Goal: Use online tool/utility

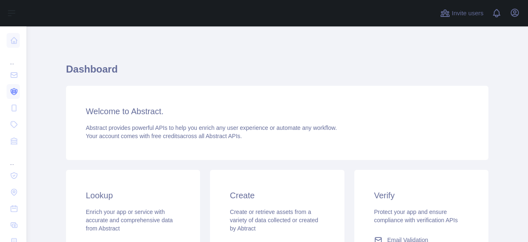
scroll to position [158, 0]
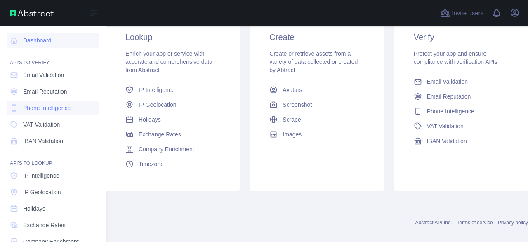
click at [46, 109] on span "Phone Intelligence" at bounding box center [46, 108] width 47 height 8
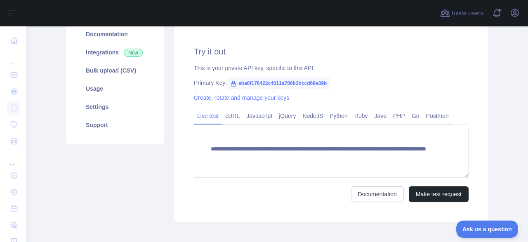
scroll to position [124, 0]
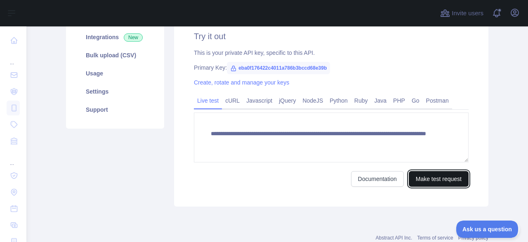
click at [439, 176] on button "Make test request" at bounding box center [439, 179] width 60 height 16
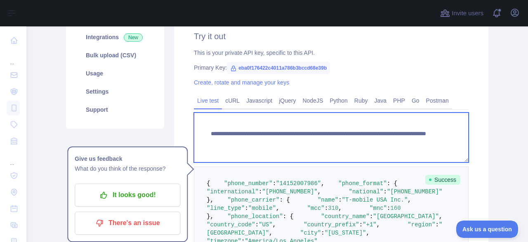
drag, startPoint x: 391, startPoint y: 142, endPoint x: 356, endPoint y: 145, distance: 34.8
click at [356, 145] on textarea "**********" at bounding box center [331, 138] width 275 height 50
paste textarea
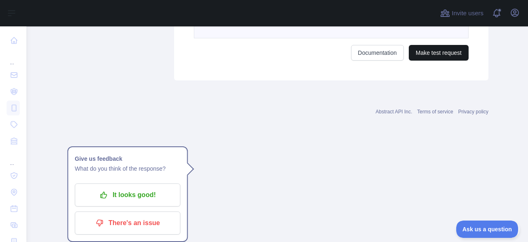
type textarea "**********"
click at [440, 61] on button "Make test request" at bounding box center [439, 53] width 60 height 16
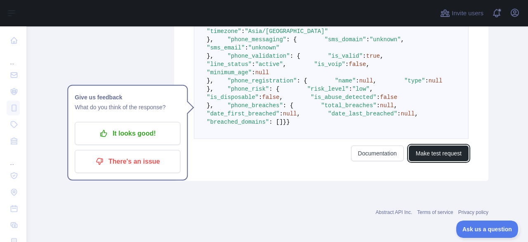
scroll to position [289, 0]
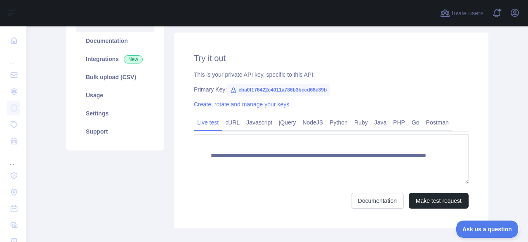
scroll to position [106, 0]
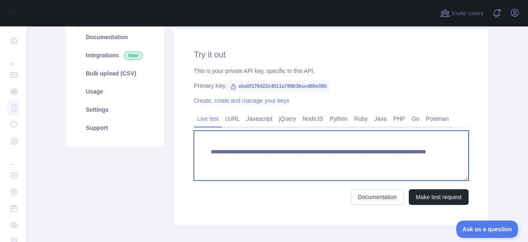
drag, startPoint x: 414, startPoint y: 162, endPoint x: 355, endPoint y: 163, distance: 58.6
click at [355, 163] on textarea "**********" at bounding box center [331, 156] width 275 height 50
paste textarea "*"
type textarea "**********"
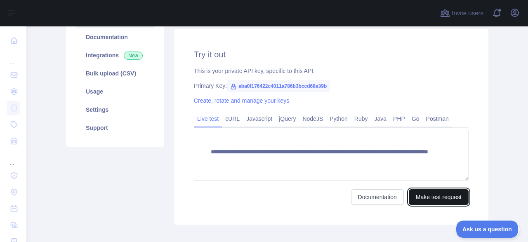
click at [445, 196] on button "Make test request" at bounding box center [439, 197] width 60 height 16
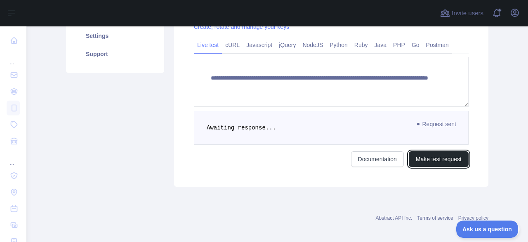
scroll to position [183, 0]
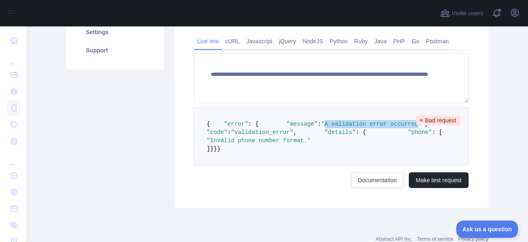
drag, startPoint x: 356, startPoint y: 137, endPoint x: 269, endPoint y: 142, distance: 87.2
click at [269, 142] on pre "{ "error" : { "message" : "A validation error occurred." , "code" : "validation…" at bounding box center [331, 136] width 275 height 59
copy span "A validation error occurred"
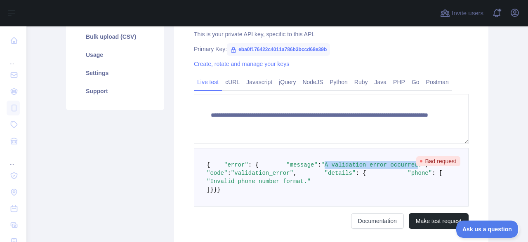
scroll to position [130, 0]
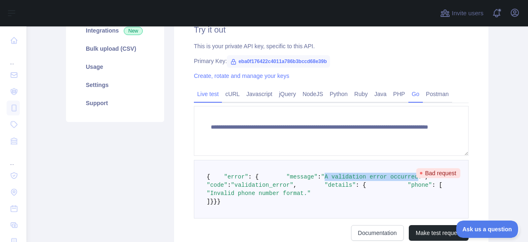
click at [409, 95] on link "Go" at bounding box center [416, 94] width 14 height 13
click at [397, 95] on link "PHP" at bounding box center [399, 94] width 19 height 13
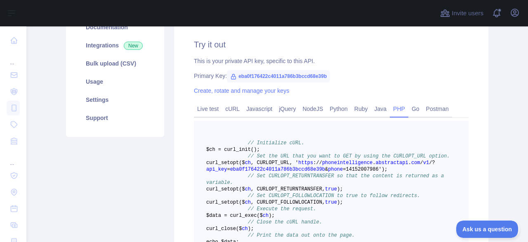
scroll to position [115, 0]
click at [208, 109] on link "Live test" at bounding box center [208, 109] width 28 height 13
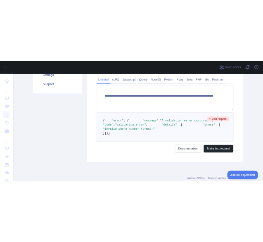
scroll to position [168, 0]
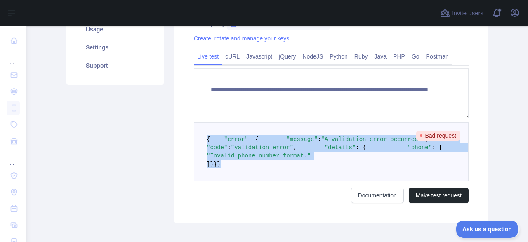
drag, startPoint x: 223, startPoint y: 223, endPoint x: 201, endPoint y: 133, distance: 92.6
click at [201, 133] on pre "{ "error" : { "message" : "A validation error occurred." , "code" : "validation…" at bounding box center [331, 152] width 275 height 59
copy code "{ "error" : { "message" : "A validation error occurred." , "code" : "validation…"
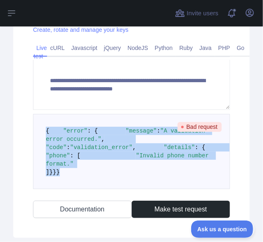
scroll to position [379, 0]
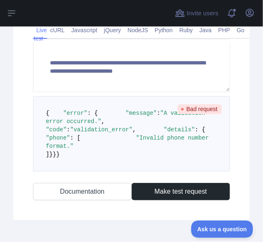
click at [166, 170] on pre "{ "error" : { "message" : "A validation error occurred." , "code" : "validation…" at bounding box center [131, 133] width 197 height 75
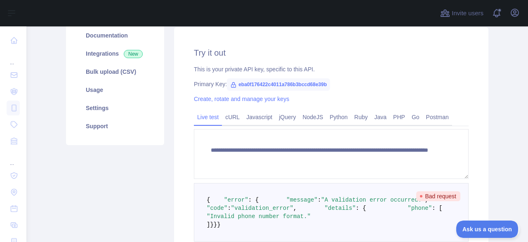
scroll to position [160, 0]
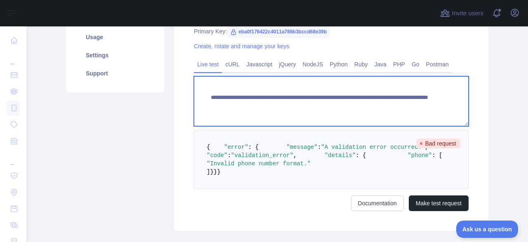
click at [305, 108] on textarea "**********" at bounding box center [331, 101] width 275 height 50
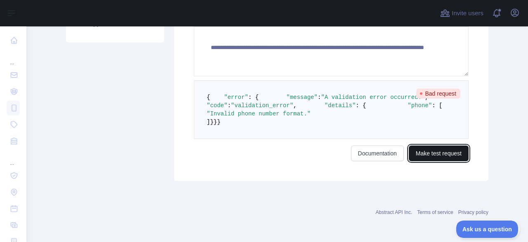
click at [450, 152] on button "Make test request" at bounding box center [439, 154] width 60 height 16
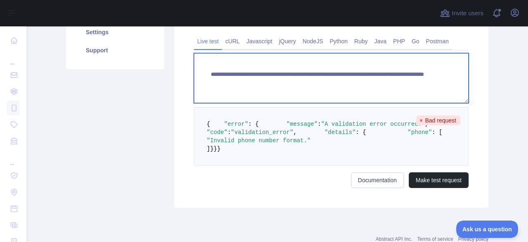
click at [357, 83] on textarea "**********" at bounding box center [331, 78] width 275 height 50
type textarea "**********"
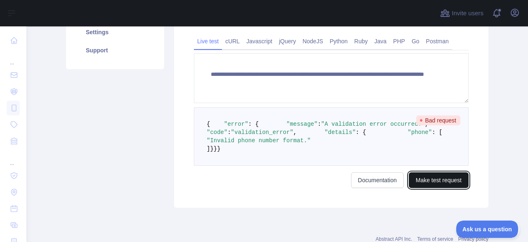
click at [425, 188] on button "Make test request" at bounding box center [439, 181] width 60 height 16
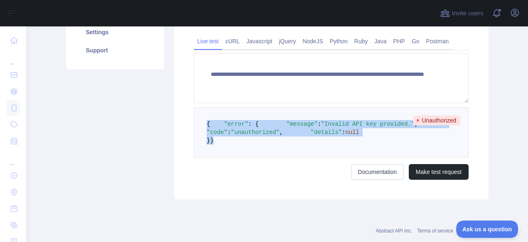
drag, startPoint x: 239, startPoint y: 180, endPoint x: 202, endPoint y: 122, distance: 69.6
click at [202, 122] on pre "{ "error" : { "message" : "Invalid API key provided." , "code" : "unauthorized"…" at bounding box center [331, 132] width 275 height 50
copy code "{ "error" : { "message" : "Invalid API key provided." , "code" : "unauthorized"…"
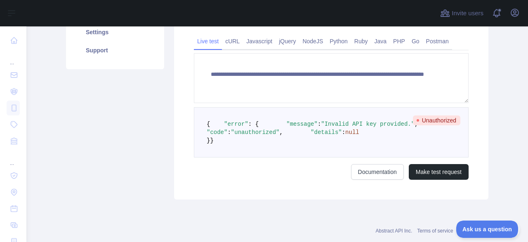
click at [336, 157] on pre "{ "error" : { "message" : "Invalid API key provided." , "code" : "unauthorized"…" at bounding box center [331, 132] width 275 height 50
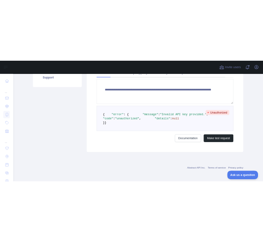
scroll to position [180, 0]
